Goal: Transaction & Acquisition: Purchase product/service

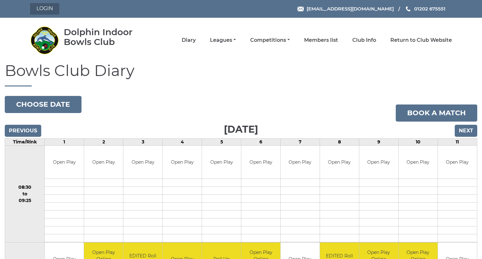
click at [44, 8] on link "Login" at bounding box center [44, 8] width 29 height 11
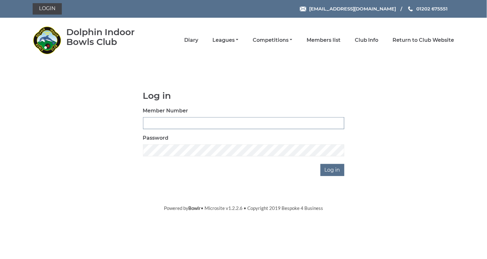
click at [201, 123] on input "Member Number" at bounding box center [243, 123] width 201 height 12
type input "1987"
click at [321, 164] on input "Log in" at bounding box center [333, 170] width 24 height 12
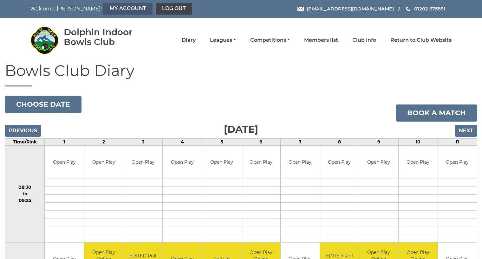
click at [103, 10] on link "My Account" at bounding box center [127, 8] width 49 height 11
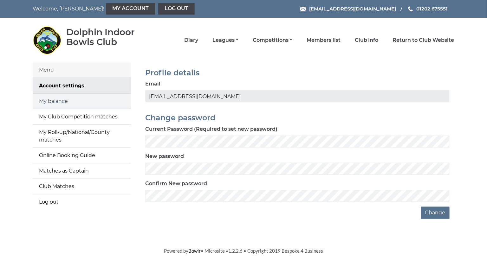
click at [53, 97] on link "My balance" at bounding box center [82, 101] width 98 height 15
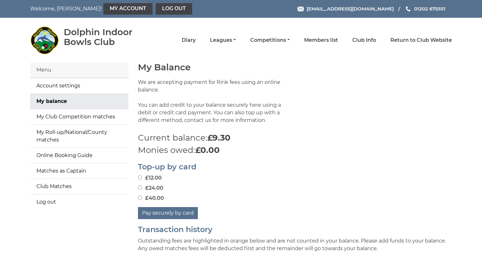
click at [141, 199] on input "£40.00" at bounding box center [140, 198] width 4 height 4
radio input "true"
click at [169, 216] on button "Pay securely by card" at bounding box center [168, 213] width 60 height 12
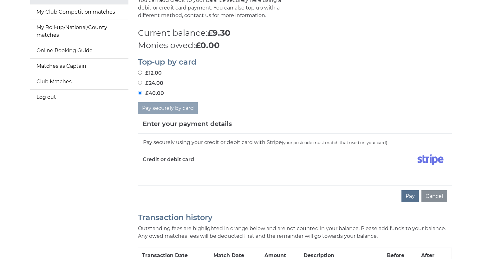
scroll to position [106, 0]
click at [170, 176] on div "Pay securely using your credit or debit card with Stripe (your postcode must ma…" at bounding box center [295, 159] width 314 height 52
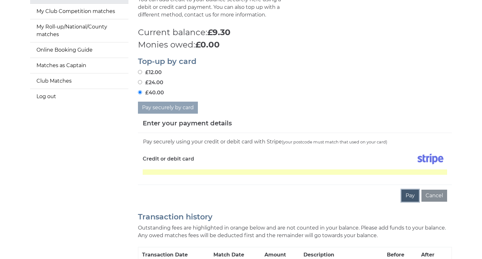
click at [408, 195] on button "Pay" at bounding box center [409, 196] width 17 height 12
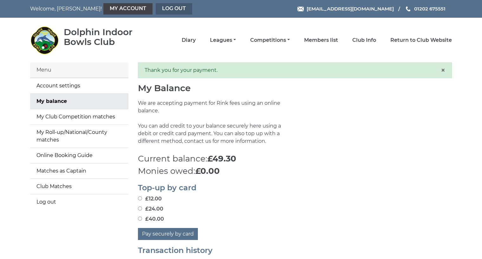
click at [156, 9] on link "Log out" at bounding box center [174, 8] width 36 height 11
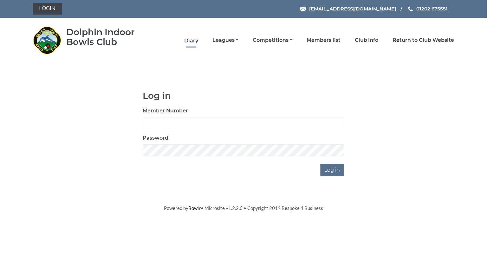
click at [190, 38] on link "Diary" at bounding box center [191, 40] width 14 height 7
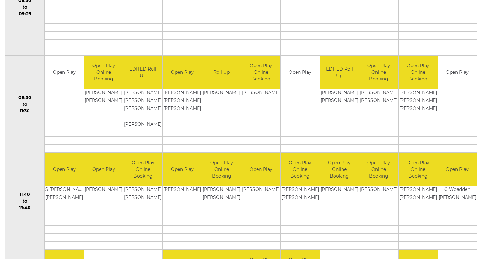
scroll to position [90, 0]
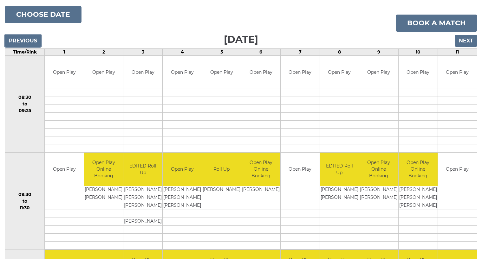
click at [27, 40] on input "Previous" at bounding box center [23, 41] width 36 height 12
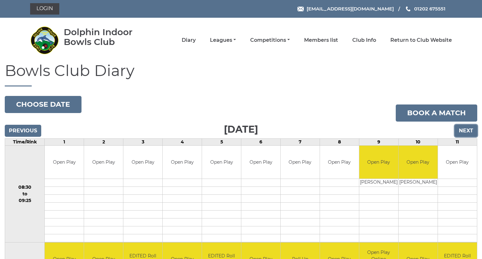
click at [466, 132] on input "Next" at bounding box center [466, 131] width 23 height 12
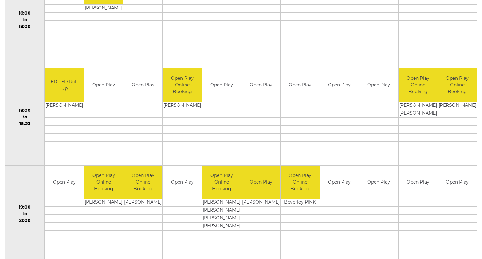
scroll to position [564, 0]
